Goal: Task Accomplishment & Management: Use online tool/utility

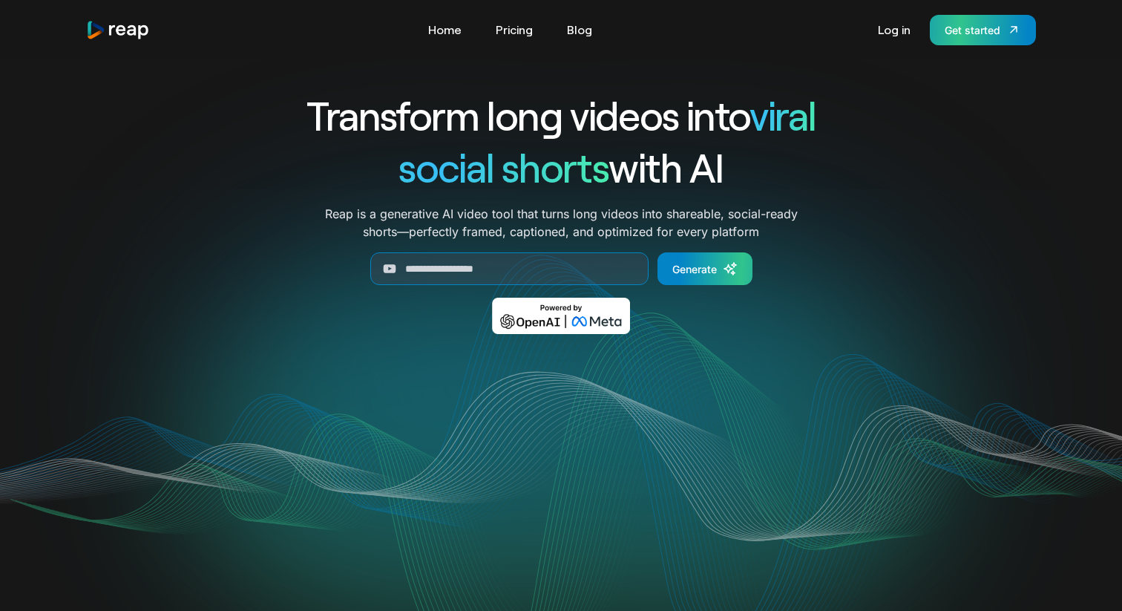
click at [968, 33] on div "Get started" at bounding box center [973, 30] width 56 height 16
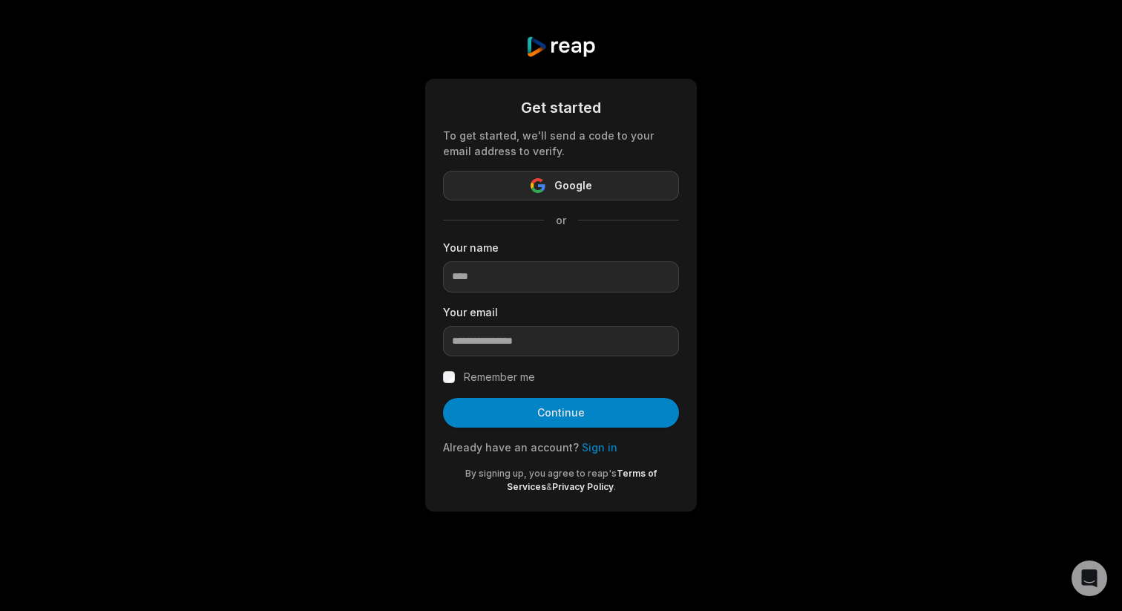
click at [577, 192] on span "Google" at bounding box center [573, 186] width 38 height 18
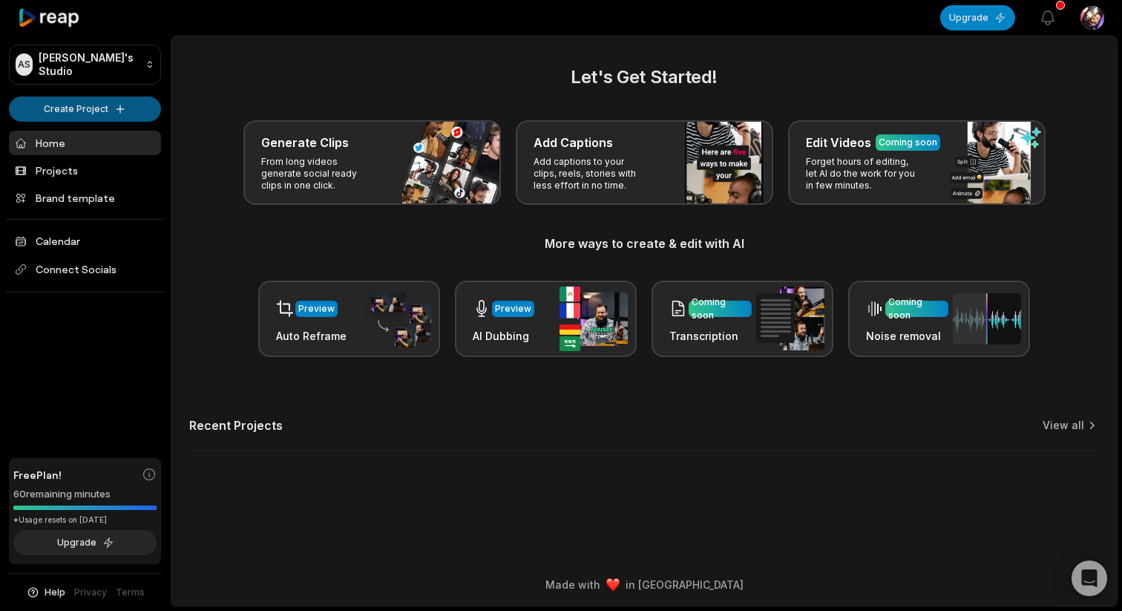
click at [125, 112] on html "AS Alex's Studio Create Project Home Projects Brand template Calendar Connect S…" at bounding box center [561, 305] width 1122 height 611
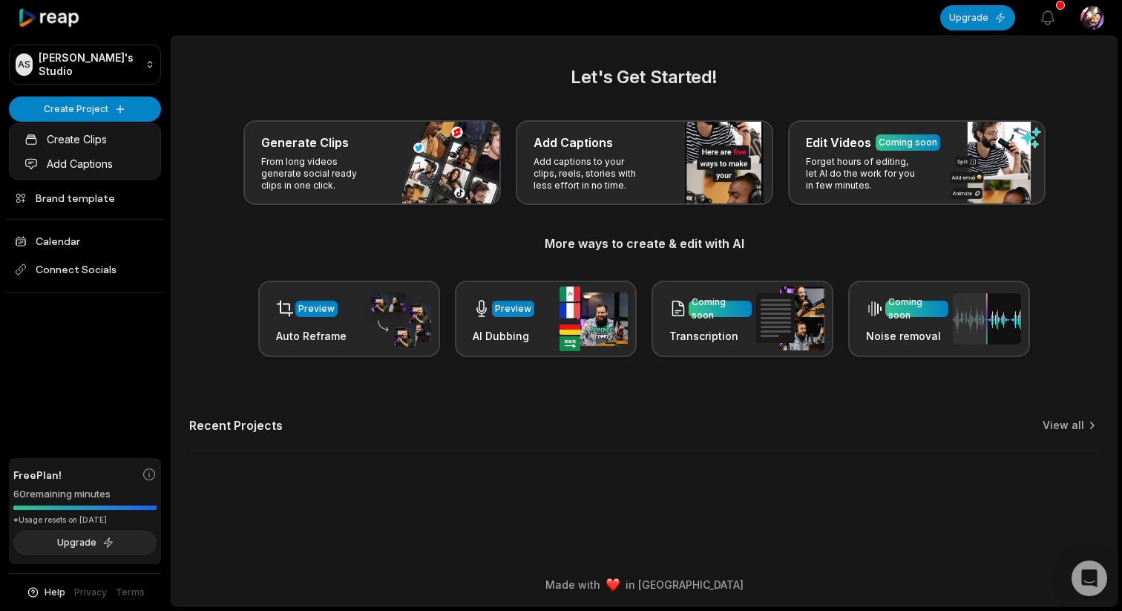
click at [123, 109] on html "AS Alex's Studio Create Project Home Projects Brand template Calendar Connect S…" at bounding box center [561, 305] width 1122 height 611
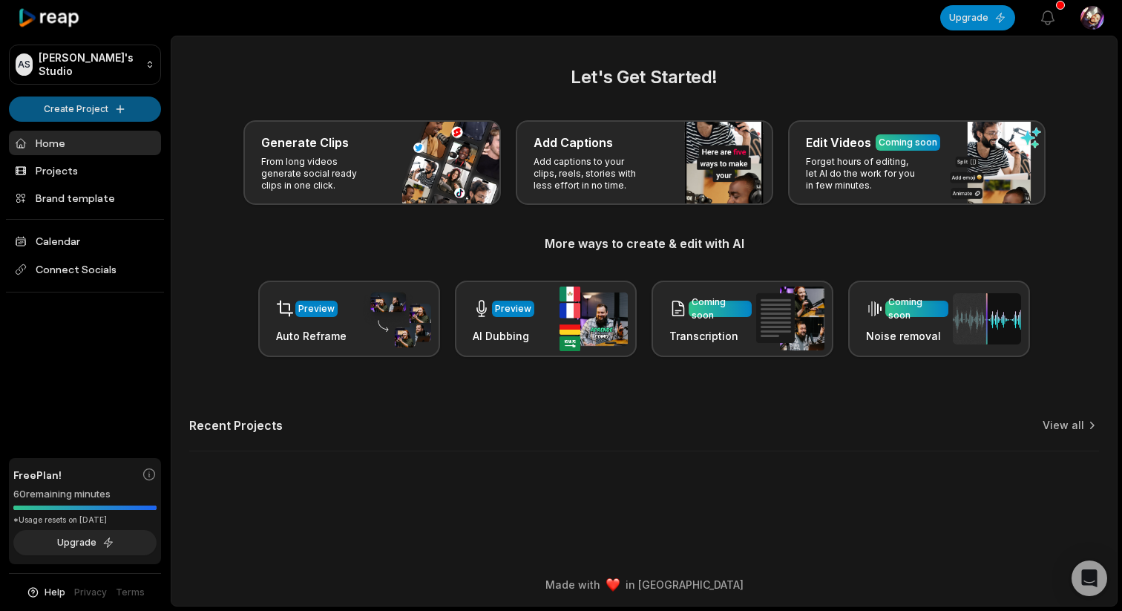
click at [108, 113] on html "AS Alex's Studio Create Project Home Projects Brand template Calendar Connect S…" at bounding box center [561, 305] width 1122 height 611
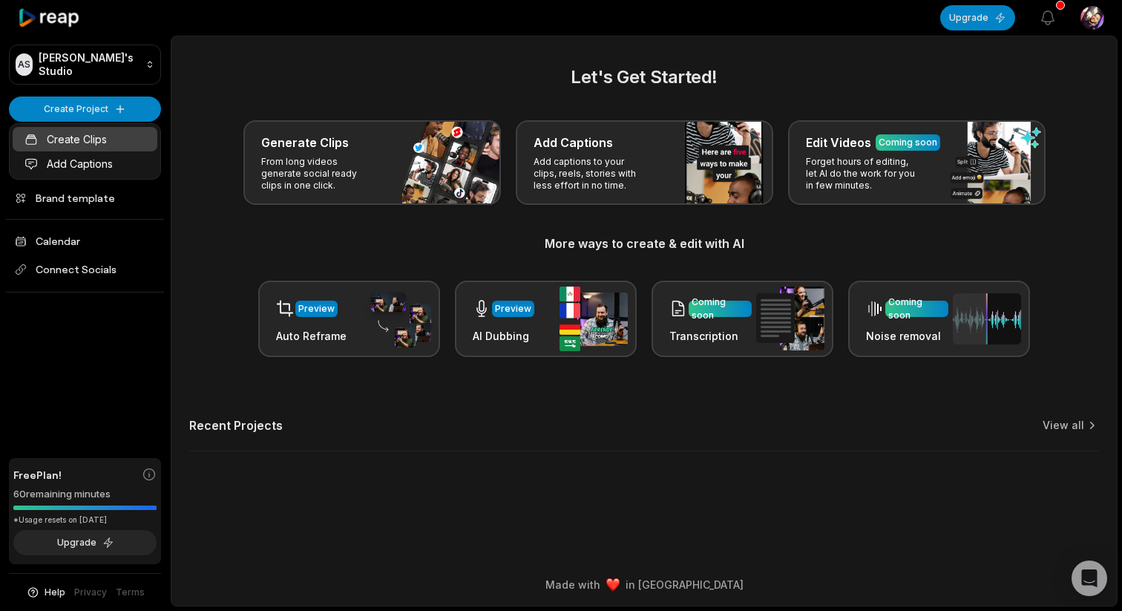
click at [96, 135] on link "Create Clips" at bounding box center [85, 139] width 145 height 24
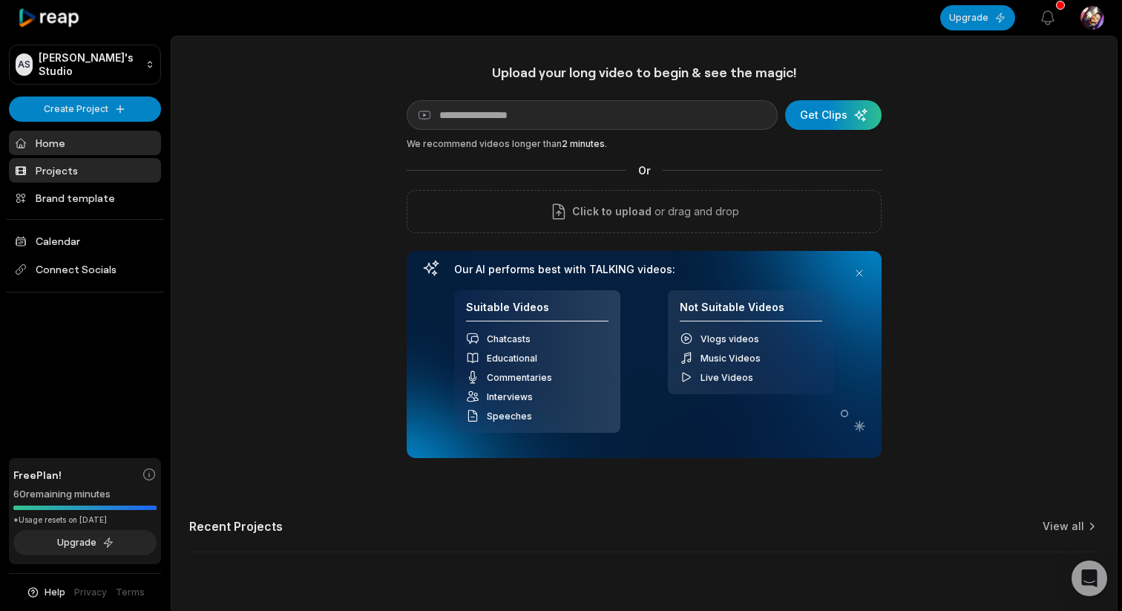
click at [75, 167] on link "Projects" at bounding box center [85, 170] width 152 height 24
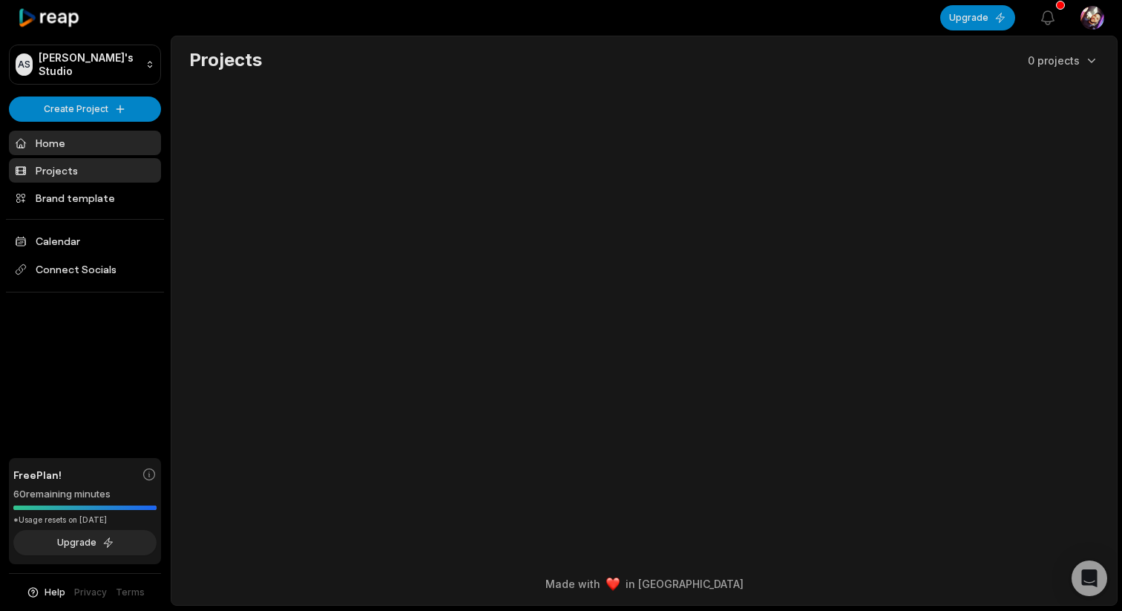
click at [90, 137] on link "Home" at bounding box center [85, 143] width 152 height 24
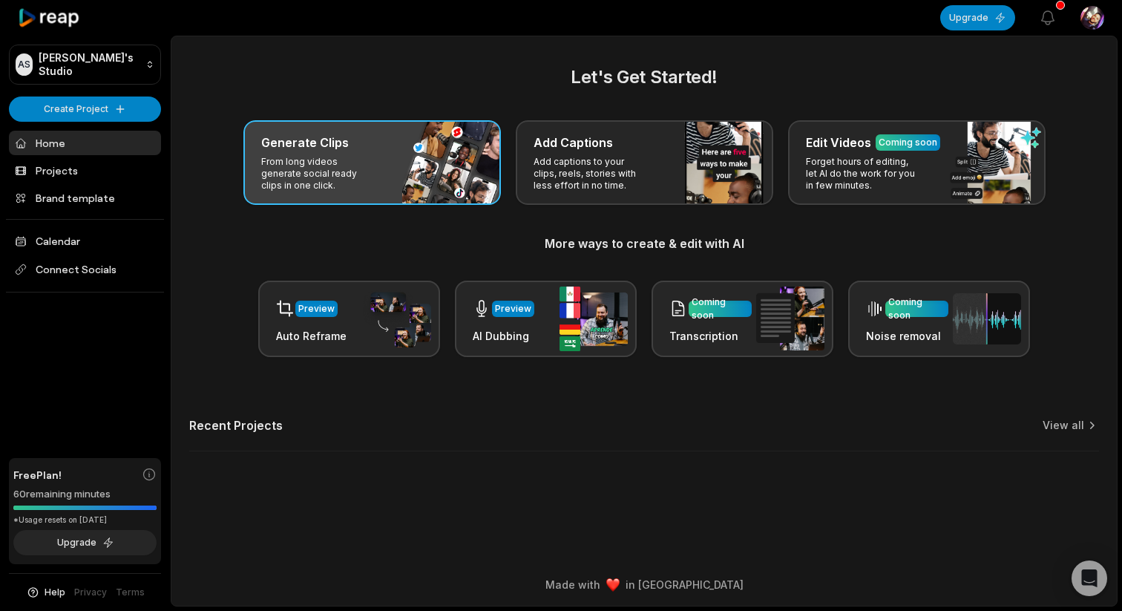
click at [337, 176] on p "From long videos generate social ready clips in one click." at bounding box center [318, 174] width 115 height 36
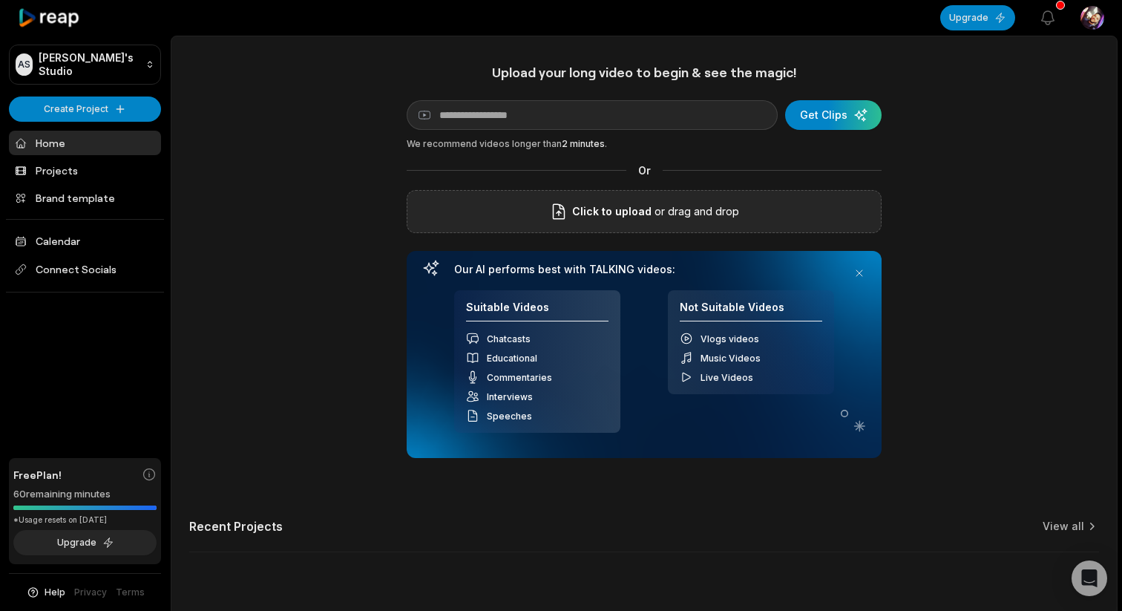
click at [573, 220] on div "Click to upload or drag and drop" at bounding box center [644, 211] width 475 height 43
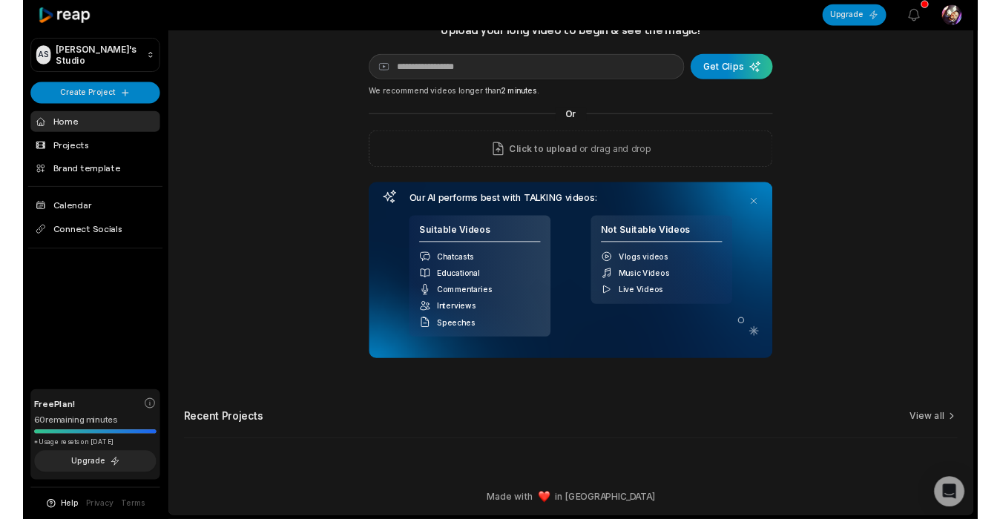
scroll to position [36, 0]
